Goal: Participate in discussion

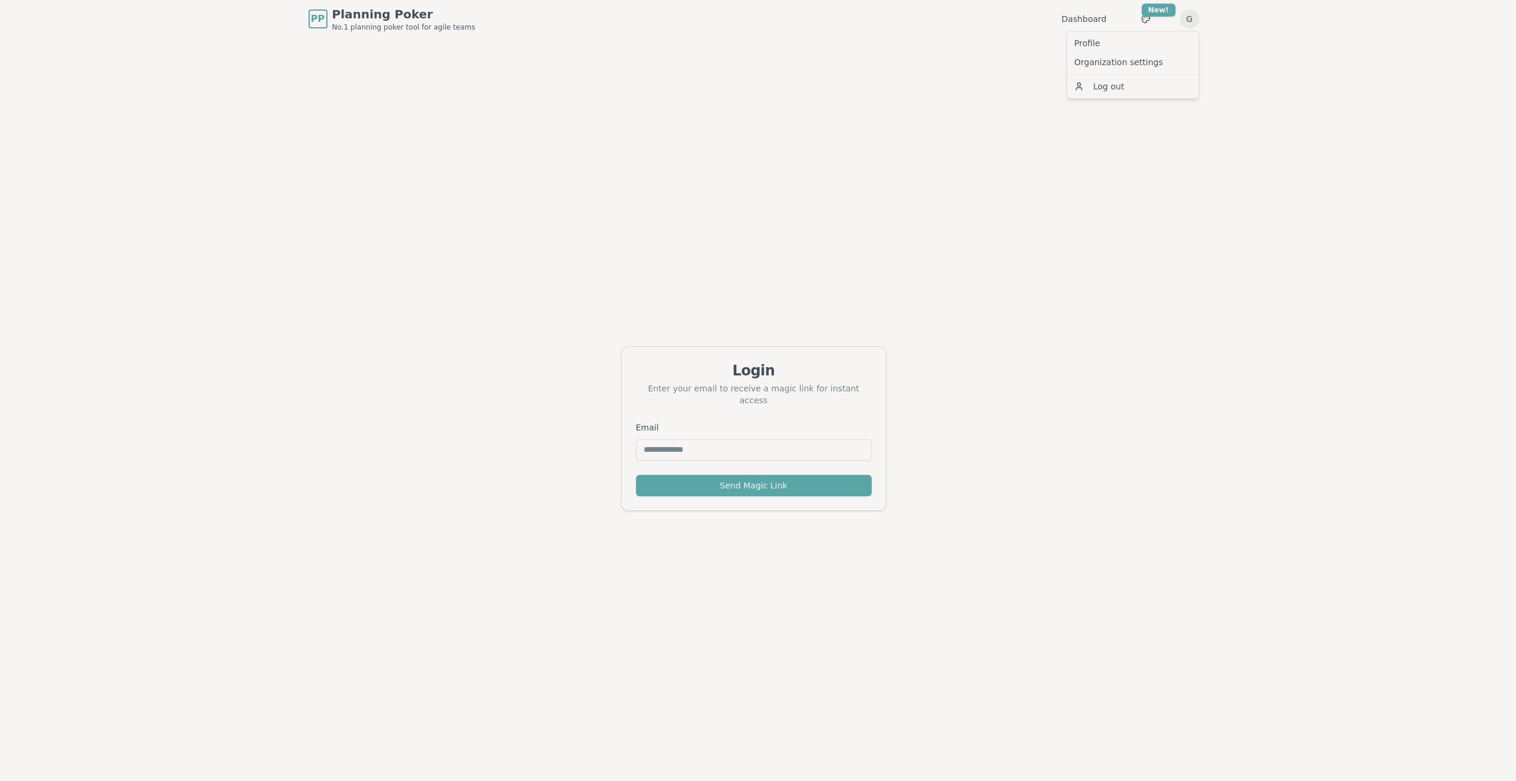
click at [1189, 20] on html "PP Planning Poker No.1 planning poker tool for agile teams Dashboard Toggle the…" at bounding box center [758, 409] width 1516 height 819
click at [1129, 39] on link "Profile" at bounding box center [1133, 43] width 127 height 19
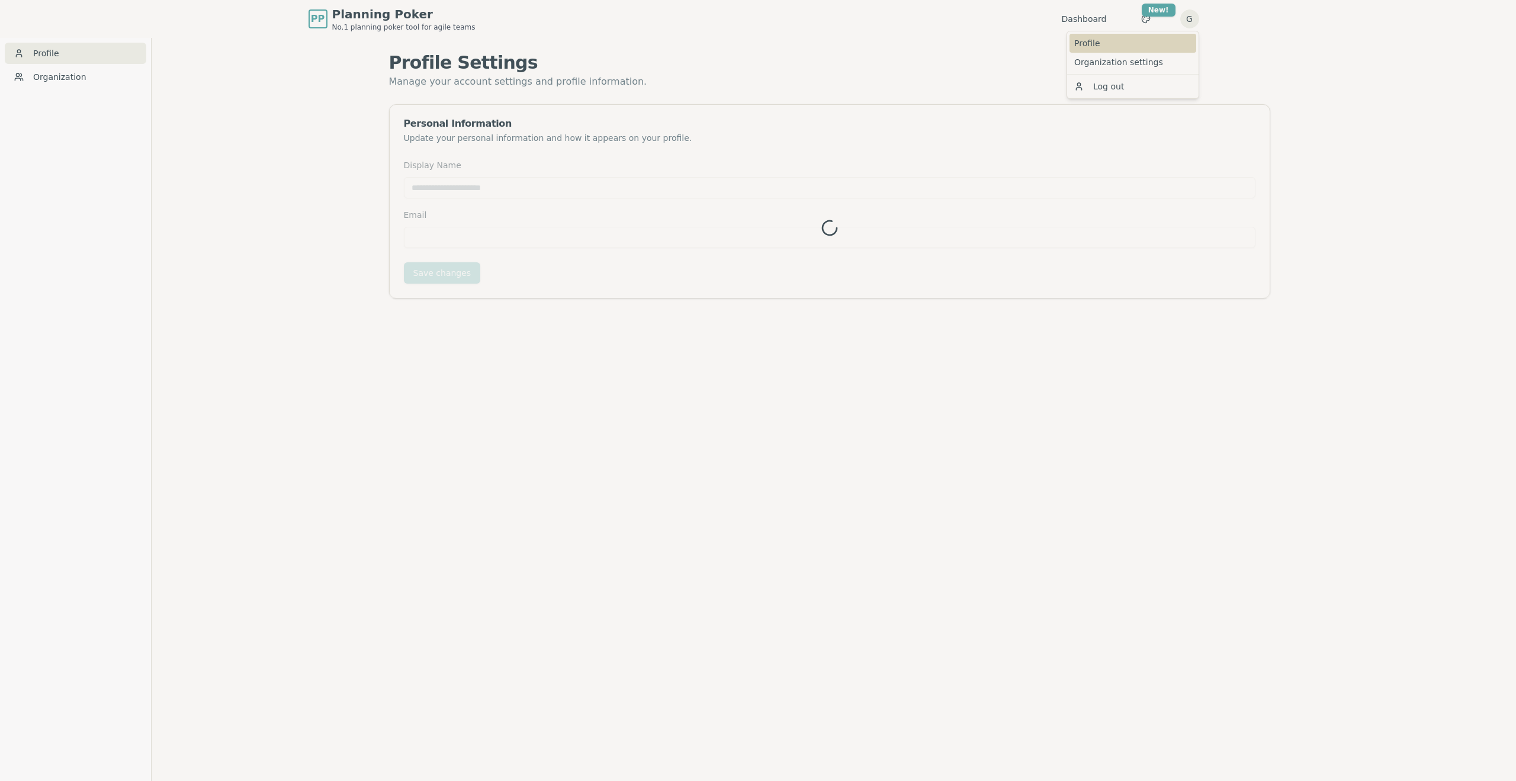
type input "****"
type input "**********"
click at [1196, 18] on html "**********" at bounding box center [758, 409] width 1516 height 819
click at [1093, 63] on link "Organization settings" at bounding box center [1133, 62] width 127 height 19
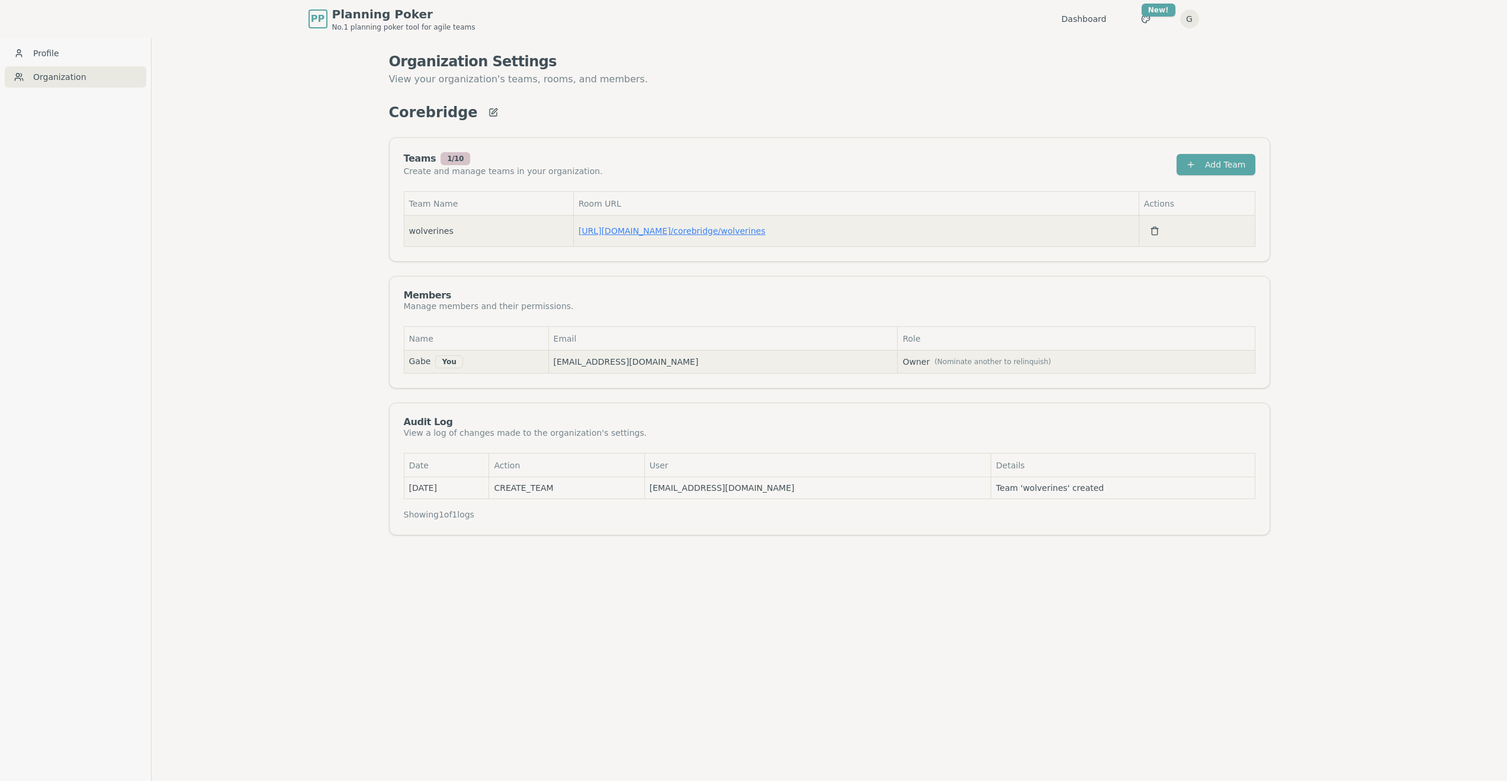
click at [727, 228] on link "[URL][DOMAIN_NAME] / corebridge/wolverines" at bounding box center [672, 230] width 187 height 9
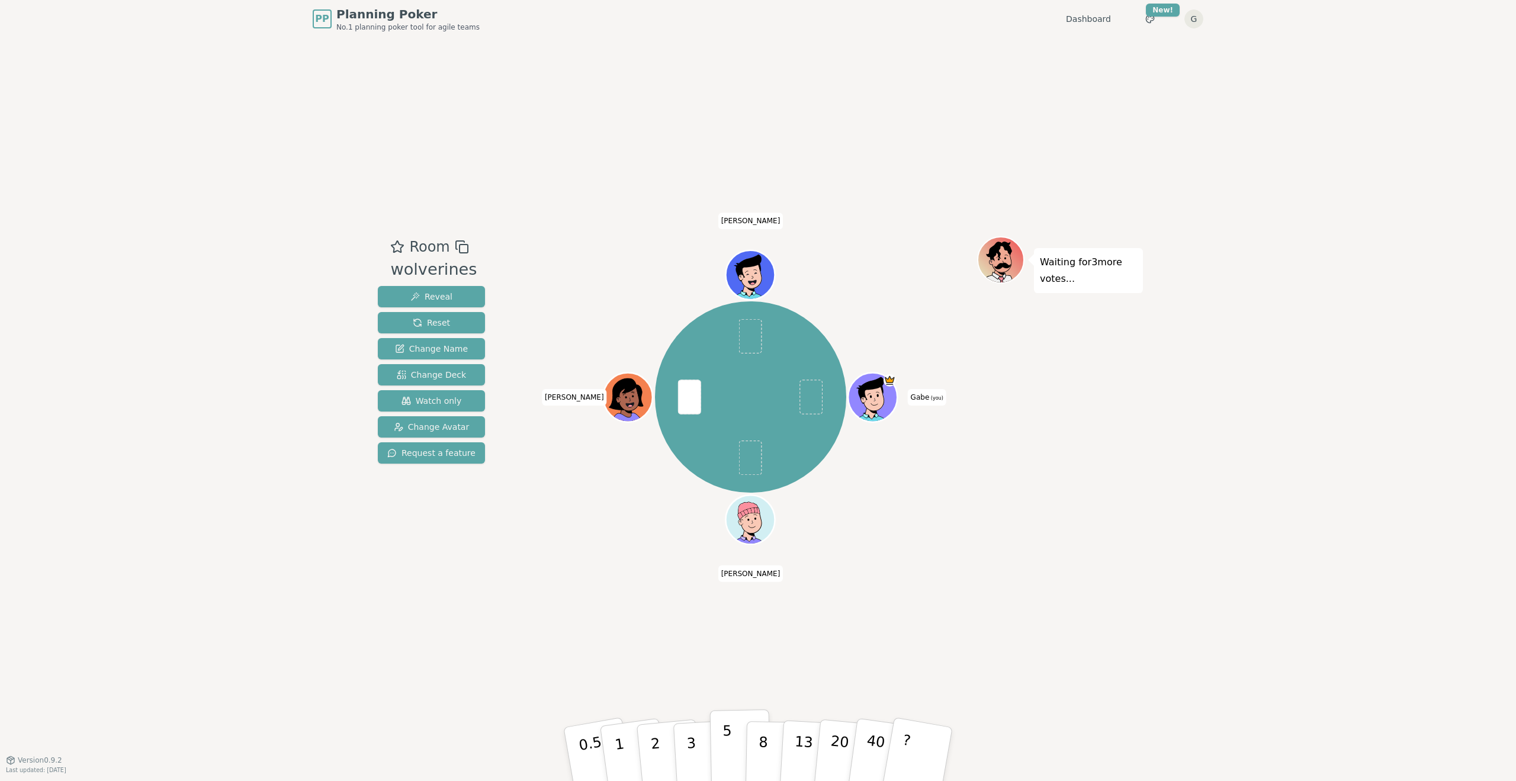
click at [731, 763] on button "5" at bounding box center [740, 754] width 61 height 90
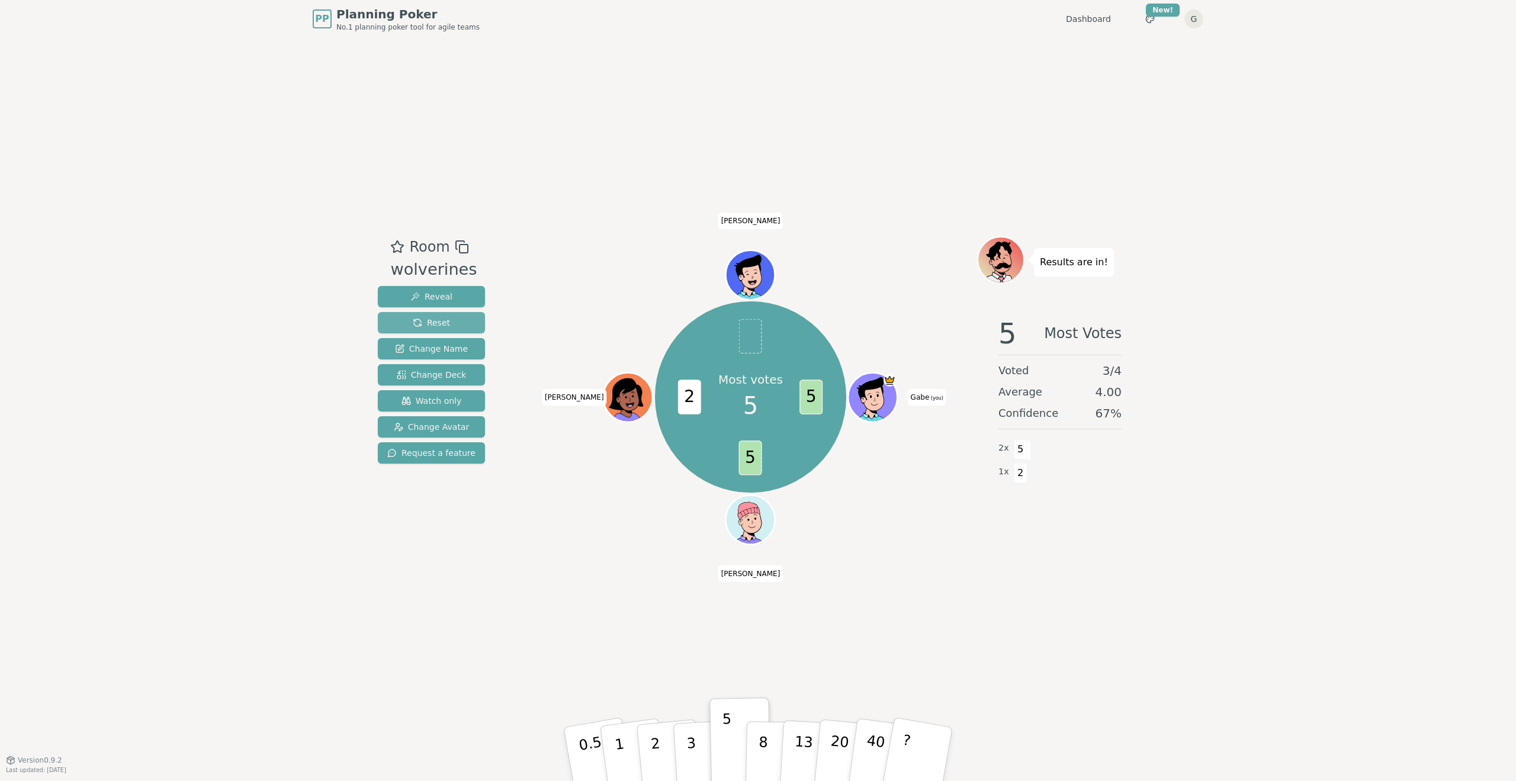
click at [441, 319] on span "Reset" at bounding box center [431, 323] width 37 height 12
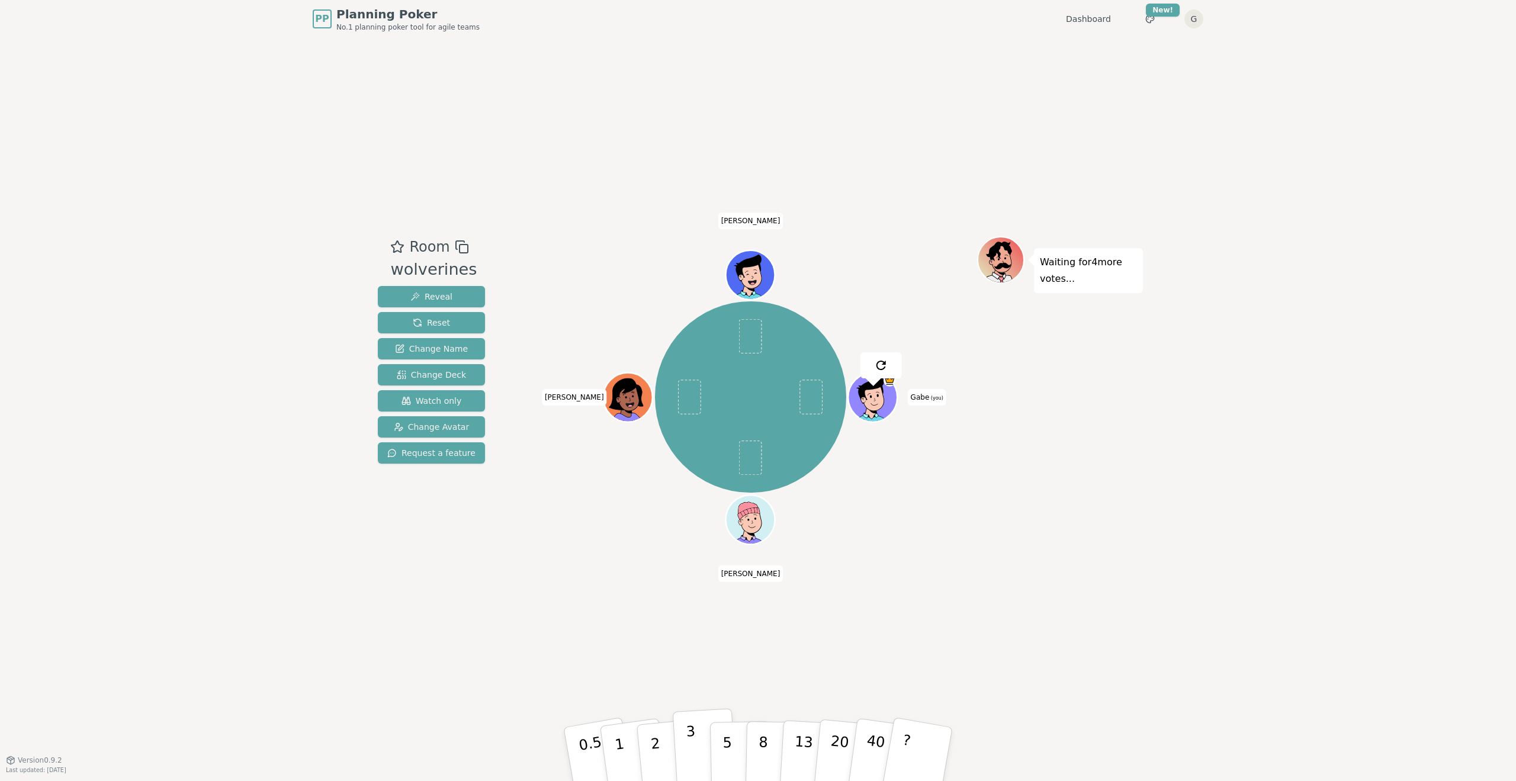
click at [689, 745] on p "3" at bounding box center [692, 755] width 13 height 65
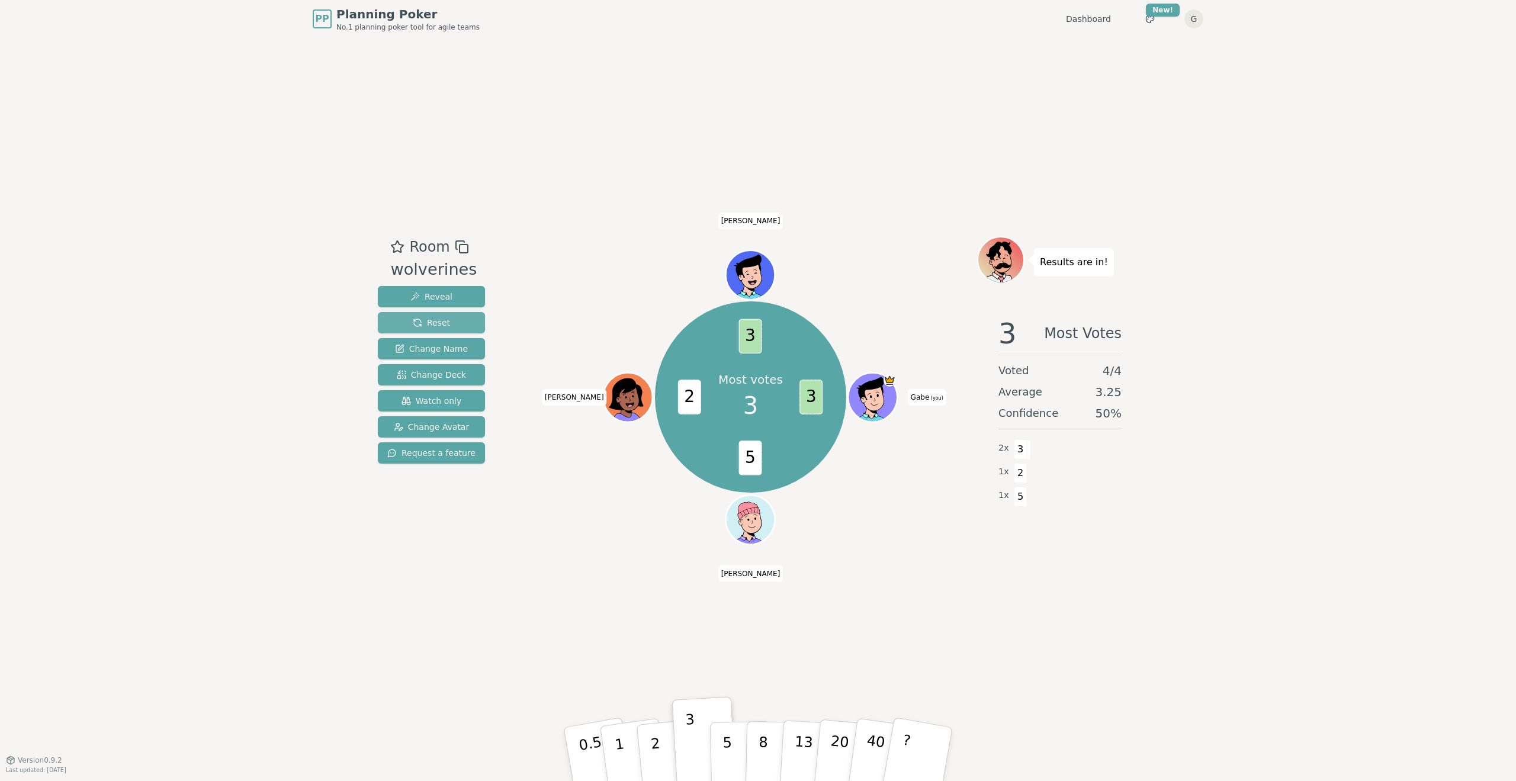
click at [452, 322] on button "Reset" at bounding box center [431, 322] width 107 height 21
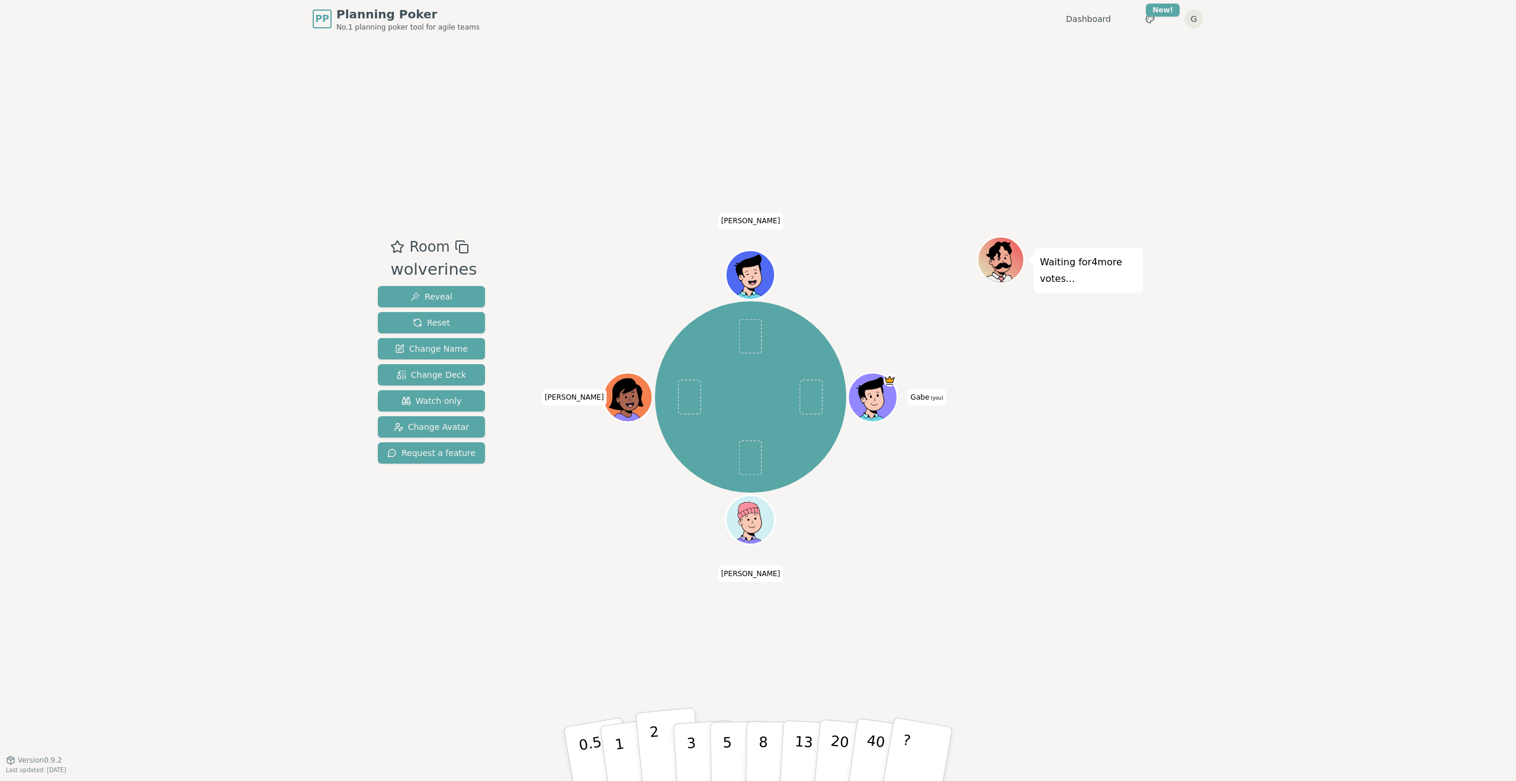
click at [659, 767] on p "2" at bounding box center [656, 756] width 15 height 65
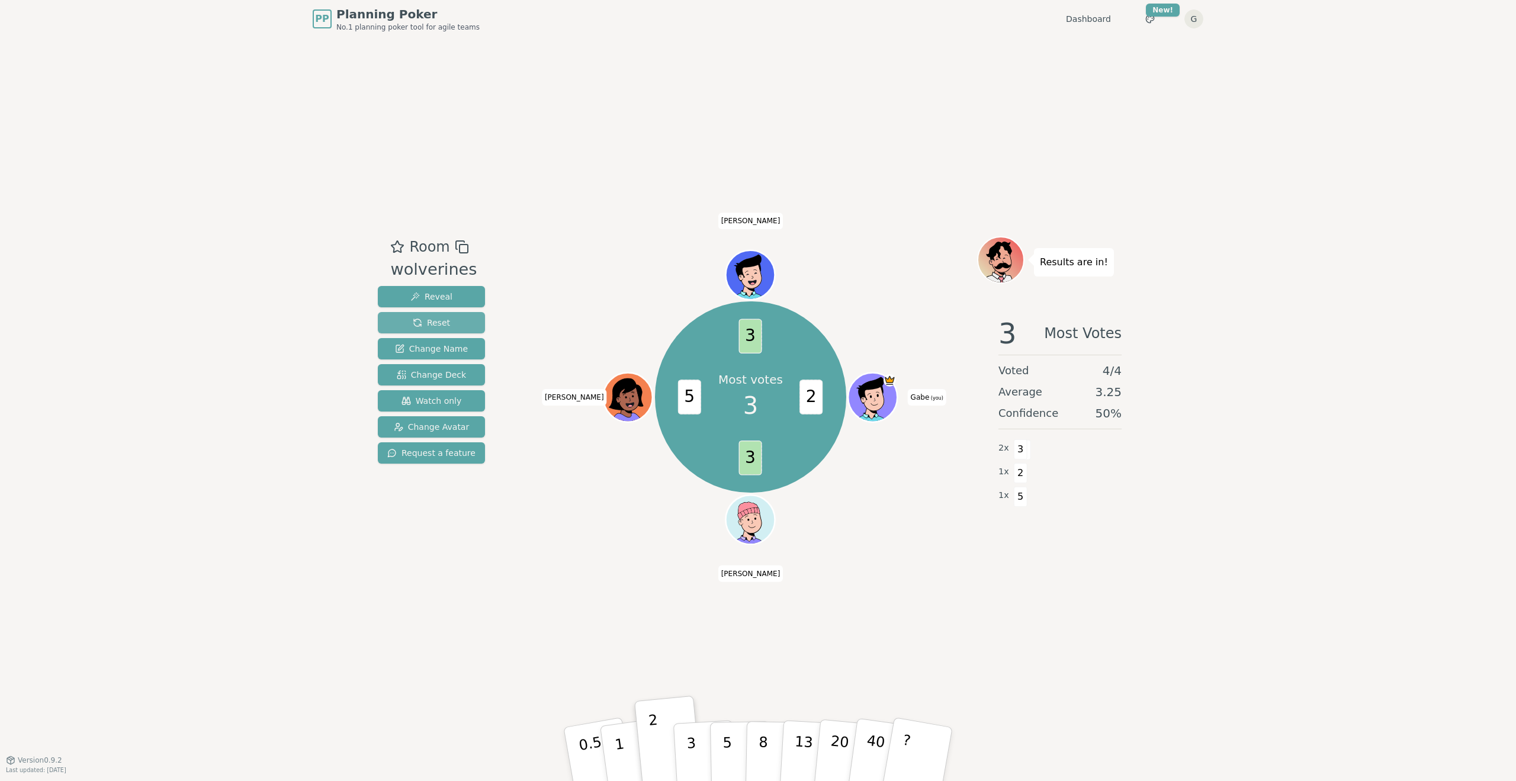
click at [423, 323] on span "Reset" at bounding box center [431, 323] width 37 height 12
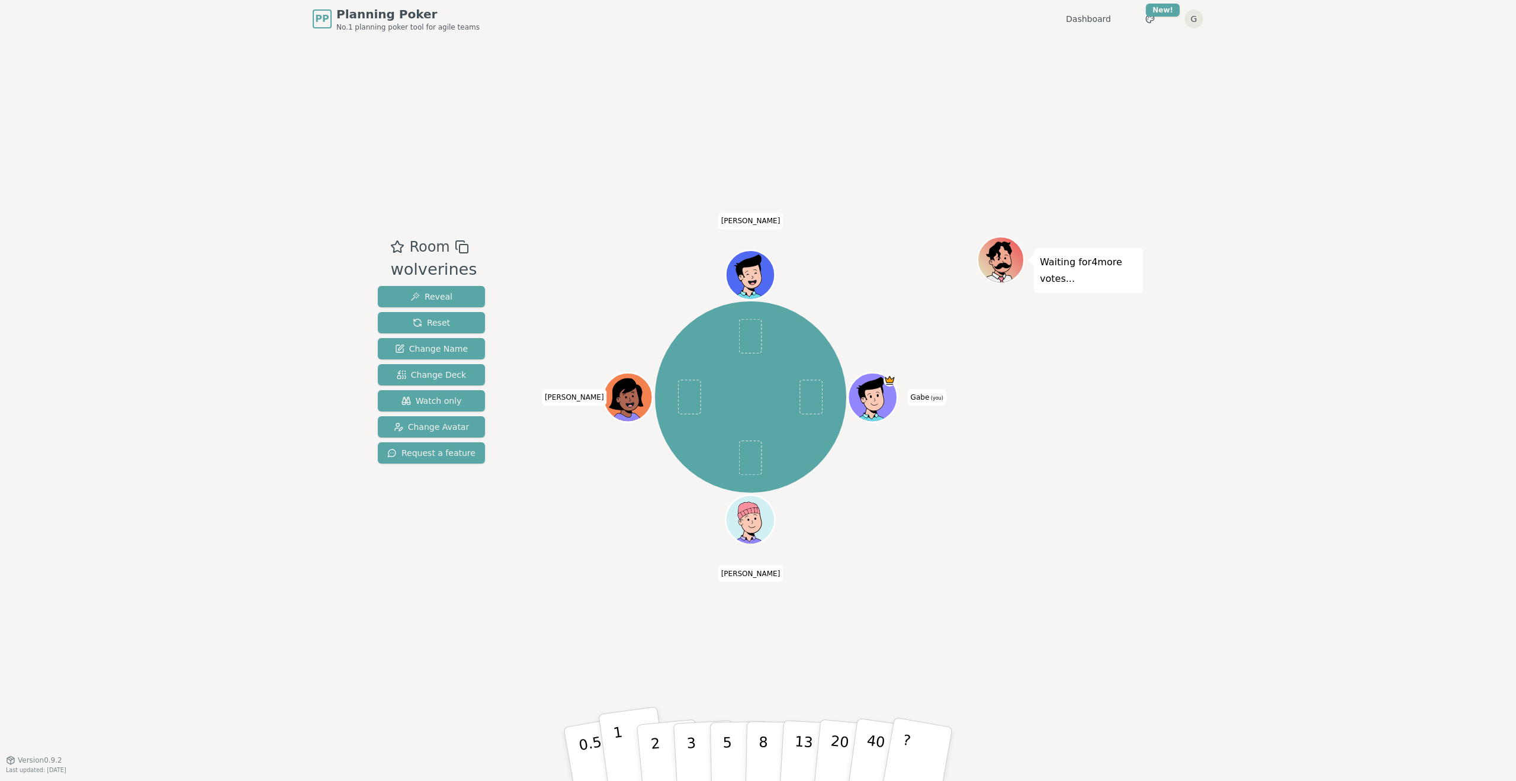
click at [621, 752] on p "1" at bounding box center [621, 756] width 18 height 65
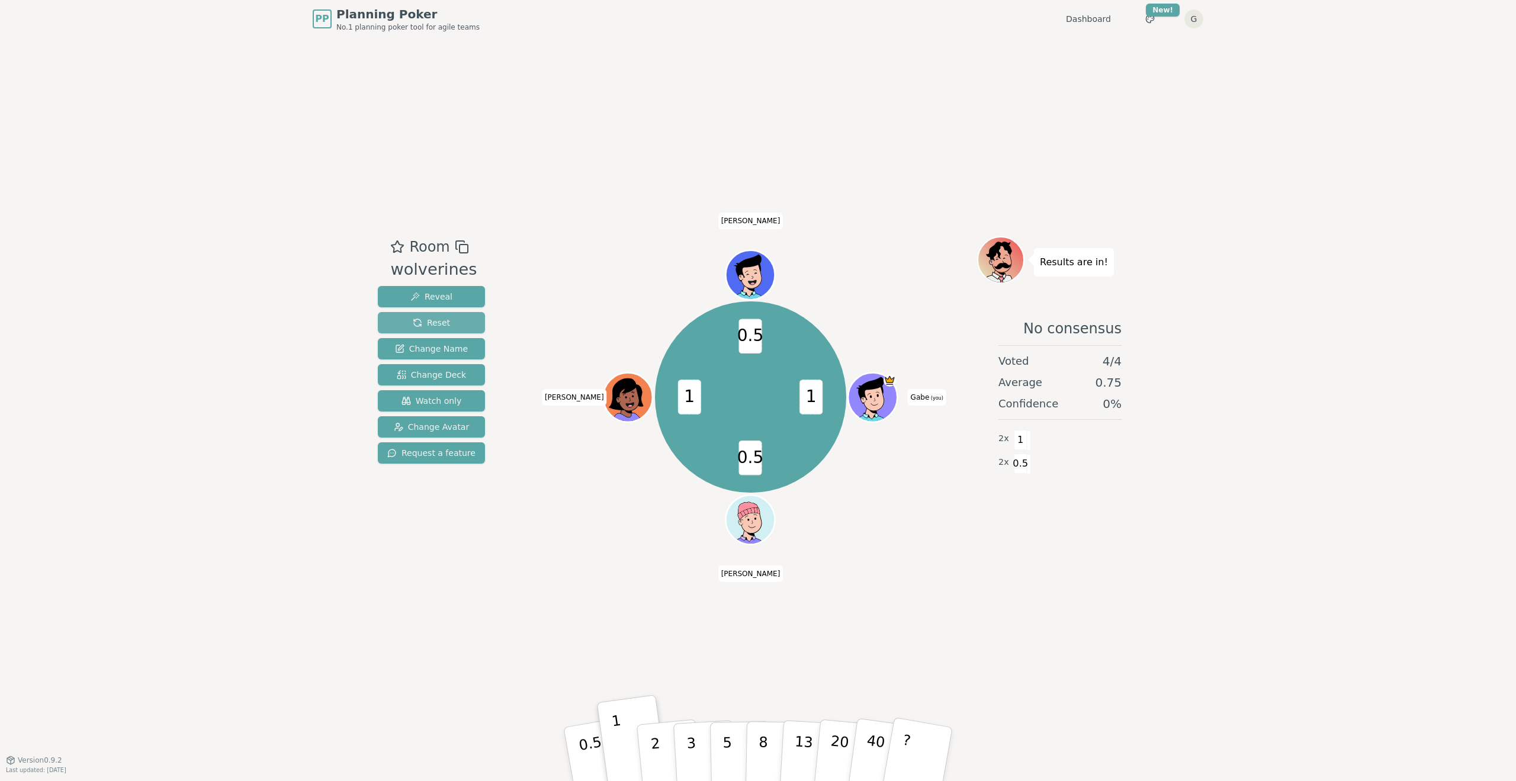
click at [416, 319] on span "Reset" at bounding box center [431, 323] width 37 height 12
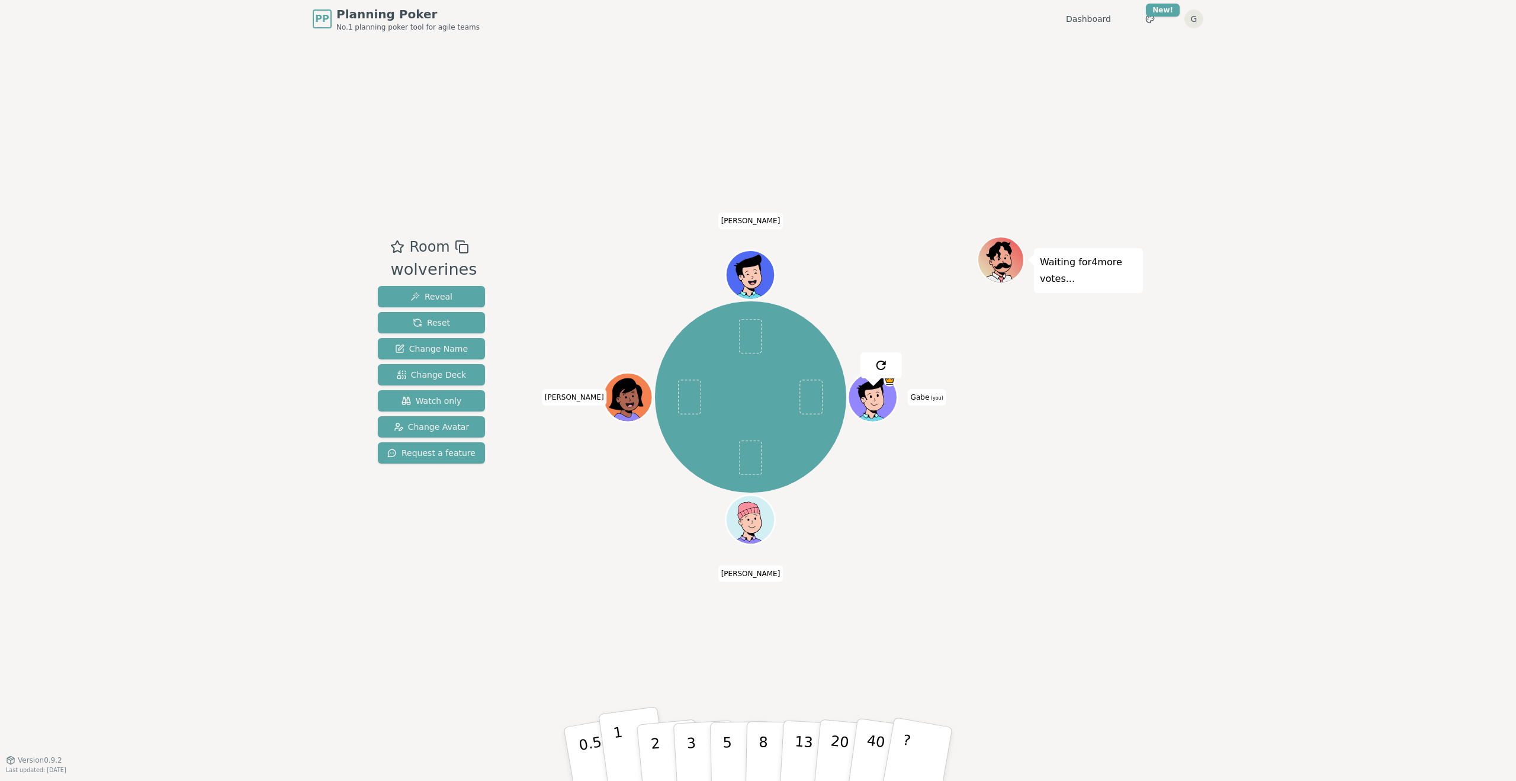
click at [622, 752] on p "1" at bounding box center [621, 756] width 18 height 65
click at [1279, 565] on div "PP Planning Poker No.1 planning poker tool for agile teams Dashboard Toggle the…" at bounding box center [758, 390] width 1516 height 781
